Goal: Task Accomplishment & Management: Manage account settings

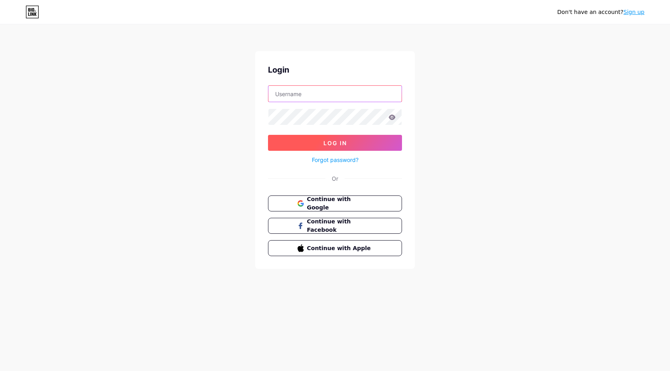
type input "[EMAIL_ADDRESS][DOMAIN_NAME]"
click at [335, 141] on span "Log In" at bounding box center [336, 143] width 24 height 7
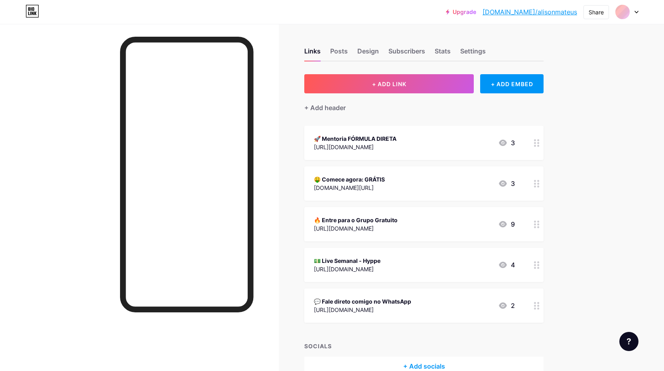
click at [397, 143] on div "[URL][DOMAIN_NAME]" at bounding box center [355, 147] width 83 height 8
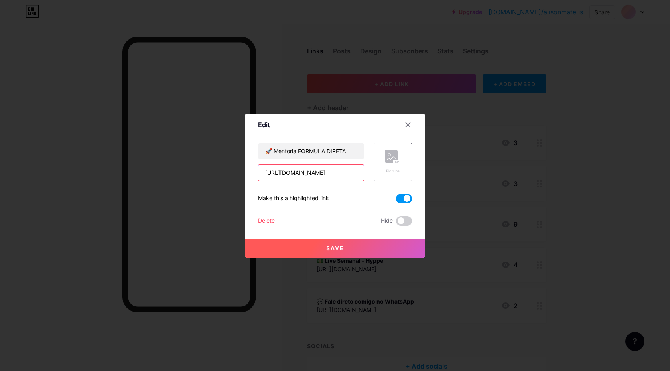
click at [312, 174] on input "[URL][DOMAIN_NAME]" at bounding box center [311, 173] width 105 height 16
click at [409, 124] on icon at bounding box center [408, 125] width 6 height 6
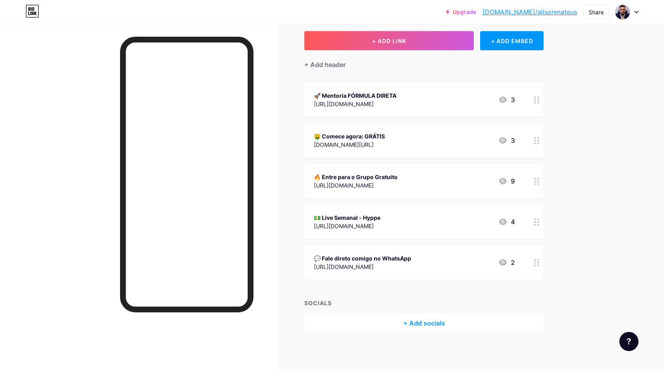
scroll to position [44, 0]
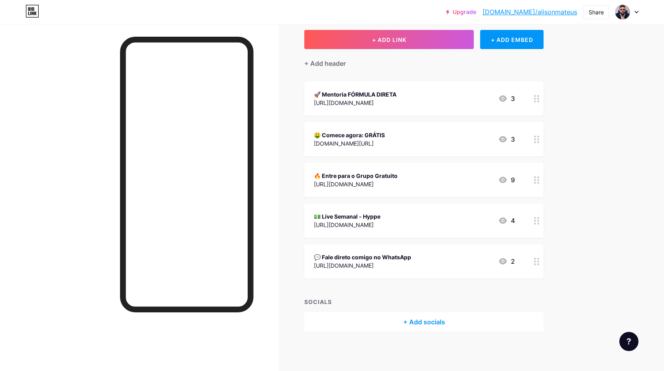
click at [540, 142] on icon at bounding box center [537, 140] width 6 height 8
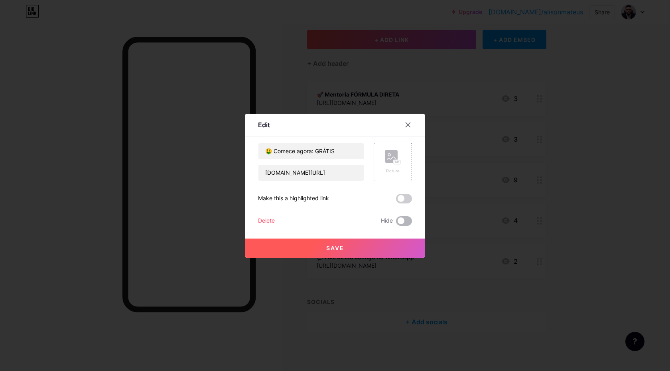
click at [404, 220] on span at bounding box center [404, 221] width 16 height 10
click at [396, 223] on input "checkbox" at bounding box center [396, 223] width 0 height 0
click at [396, 248] on button "Save" at bounding box center [335, 248] width 180 height 19
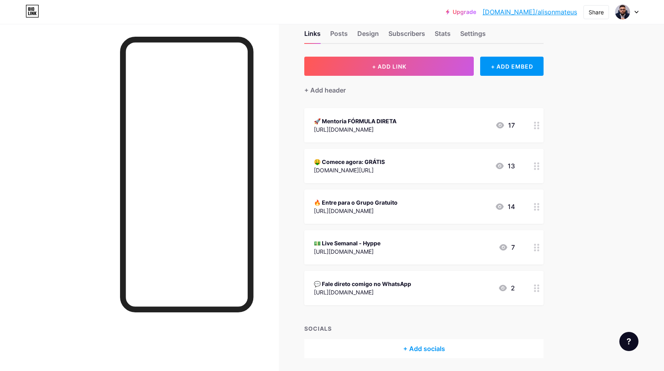
scroll to position [0, 0]
